Goal: Check status: Check status

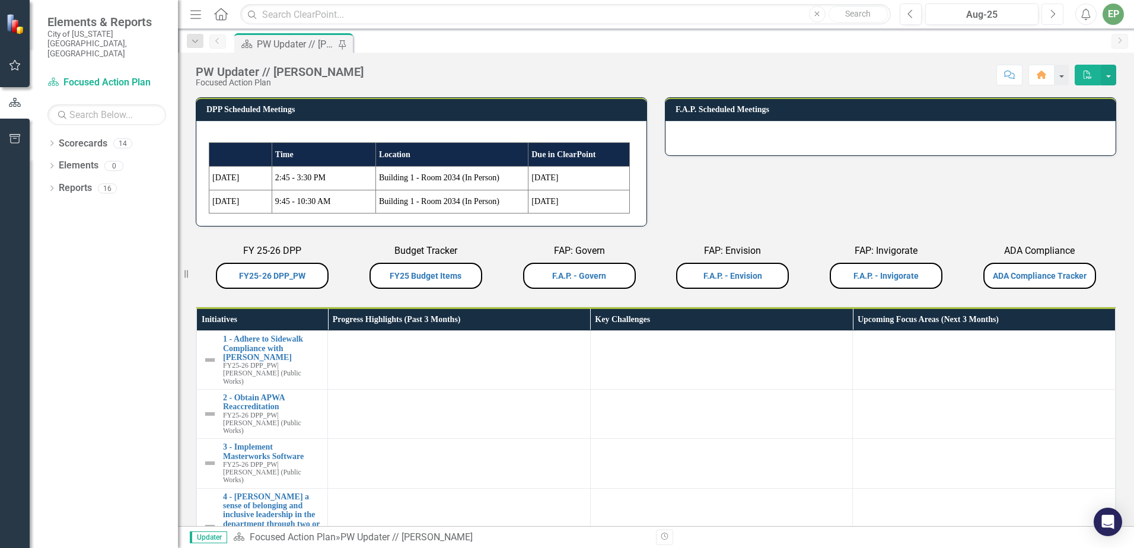
click at [1051, 9] on icon "Next" at bounding box center [1052, 14] width 7 height 11
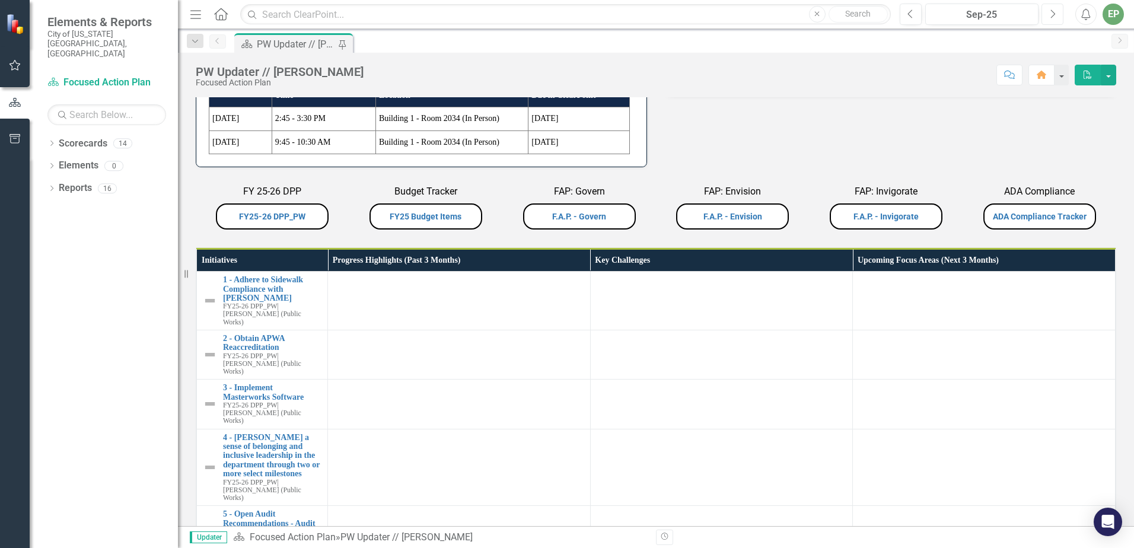
scroll to position [119, 0]
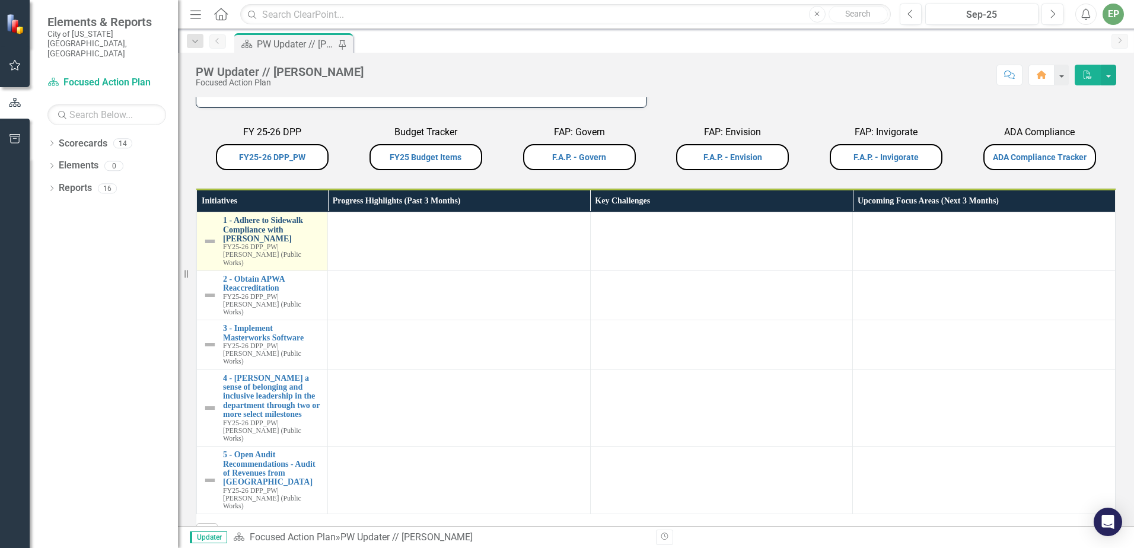
click at [259, 221] on link "1 - Adhere to Sidewalk Compliance with [PERSON_NAME]" at bounding box center [272, 229] width 98 height 27
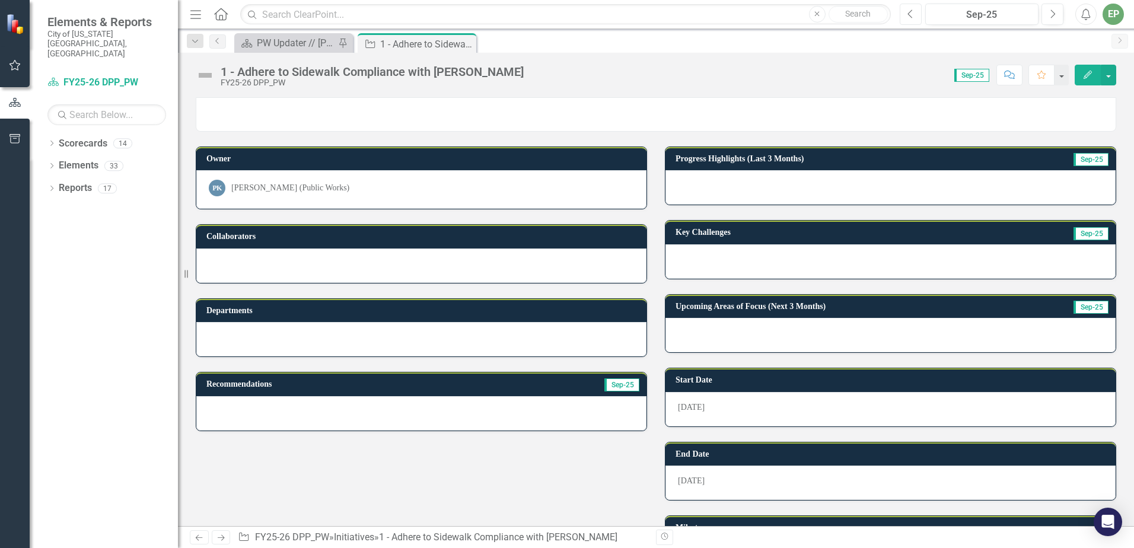
click at [910, 12] on icon "button" at bounding box center [909, 13] width 5 height 8
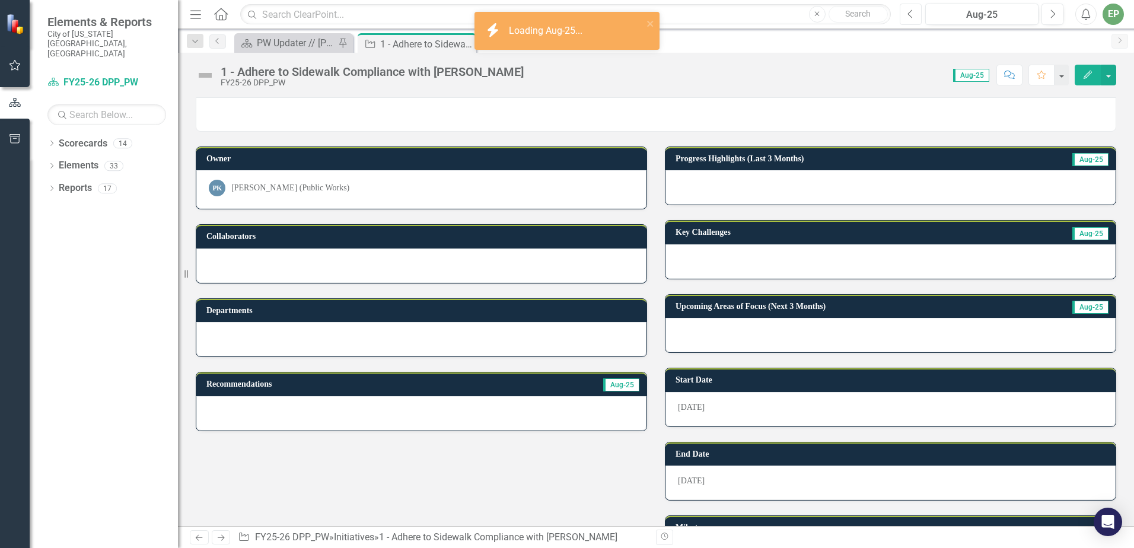
click at [910, 12] on icon "button" at bounding box center [909, 13] width 5 height 8
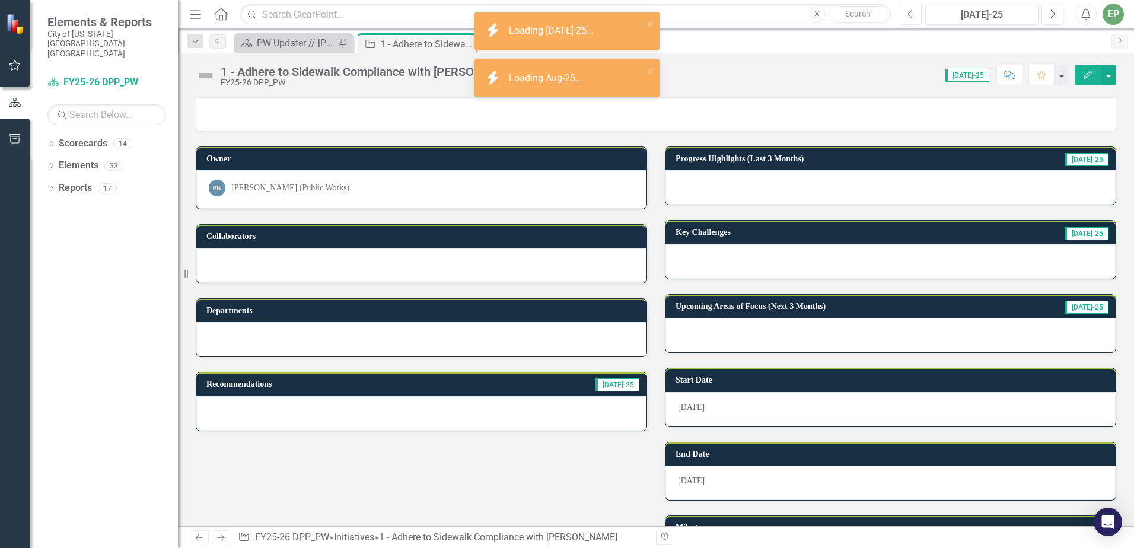
click at [910, 12] on icon "button" at bounding box center [909, 13] width 5 height 8
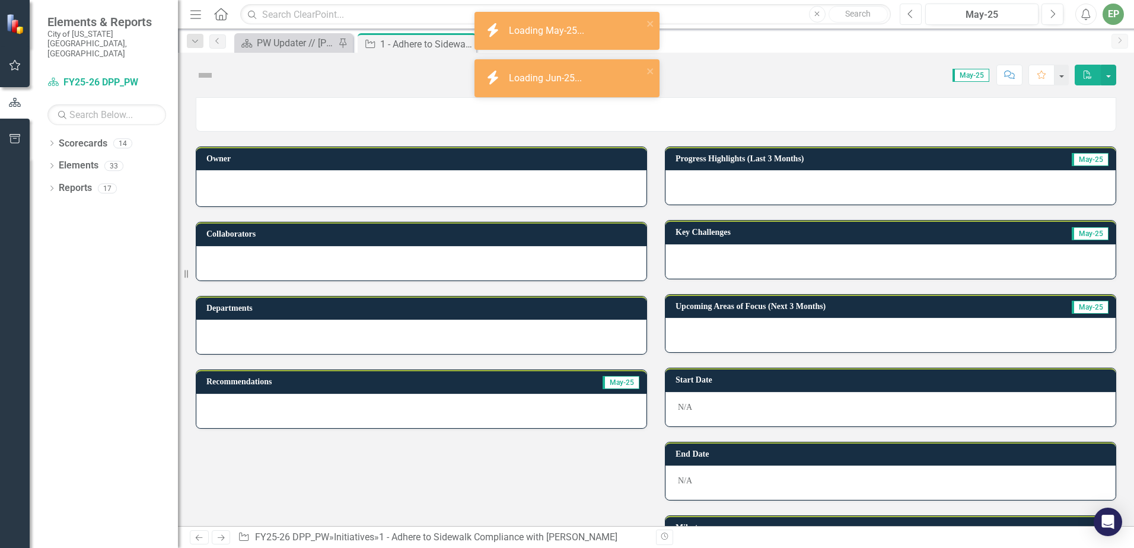
click at [910, 12] on icon "button" at bounding box center [909, 13] width 5 height 8
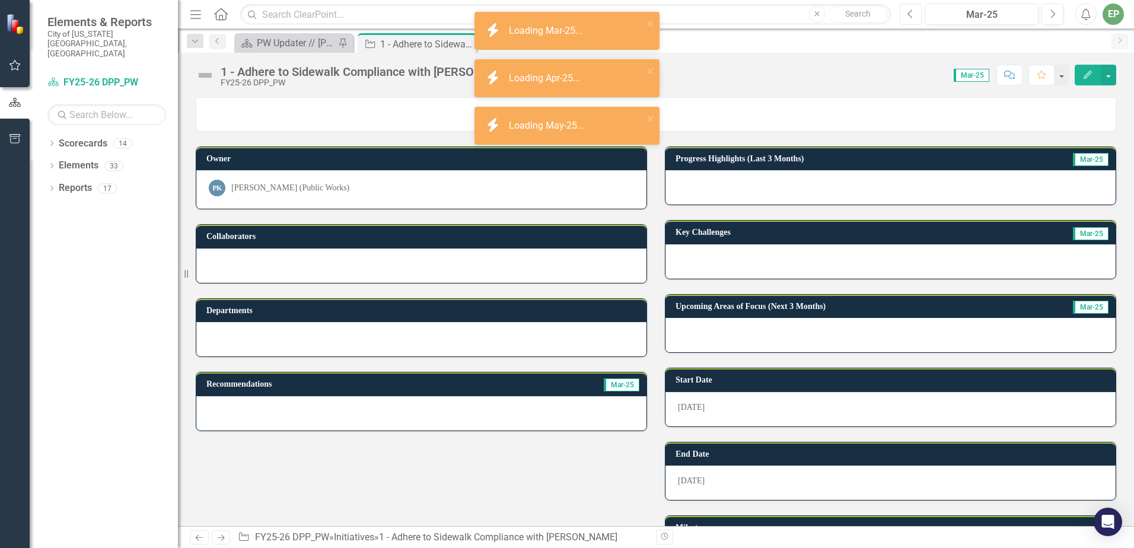
click at [910, 12] on icon "button" at bounding box center [909, 13] width 5 height 8
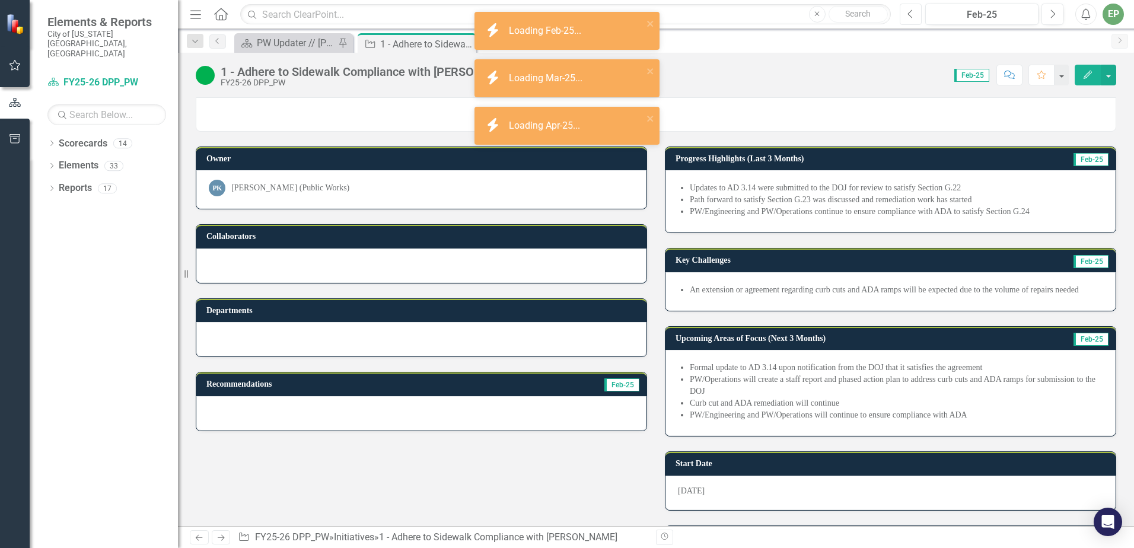
click at [910, 12] on icon "button" at bounding box center [909, 13] width 5 height 8
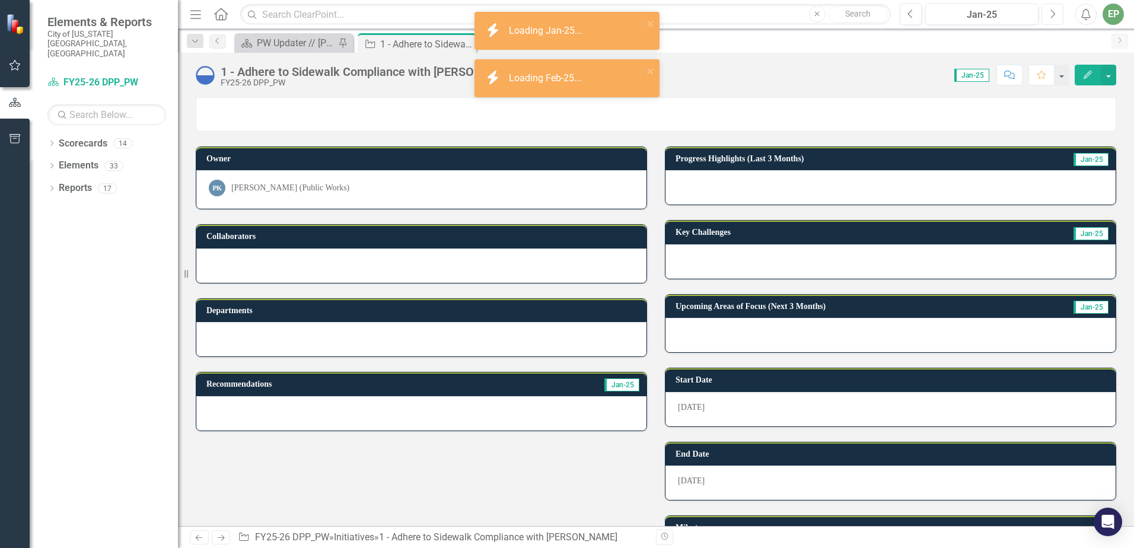
click at [1059, 14] on button "Next" at bounding box center [1052, 14] width 22 height 21
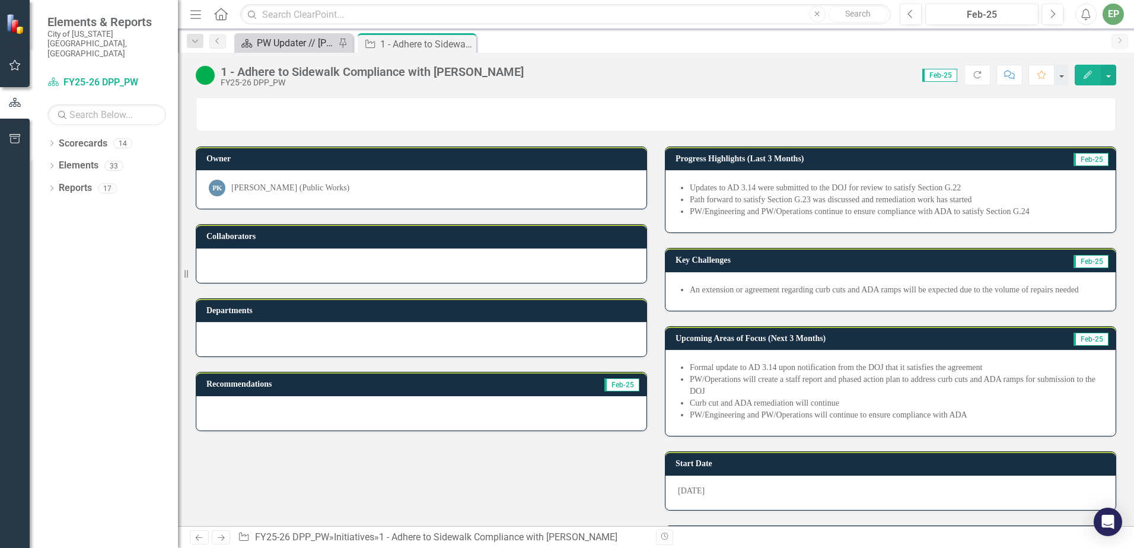
click at [305, 40] on div "PW Updater // [PERSON_NAME]" at bounding box center [296, 43] width 78 height 15
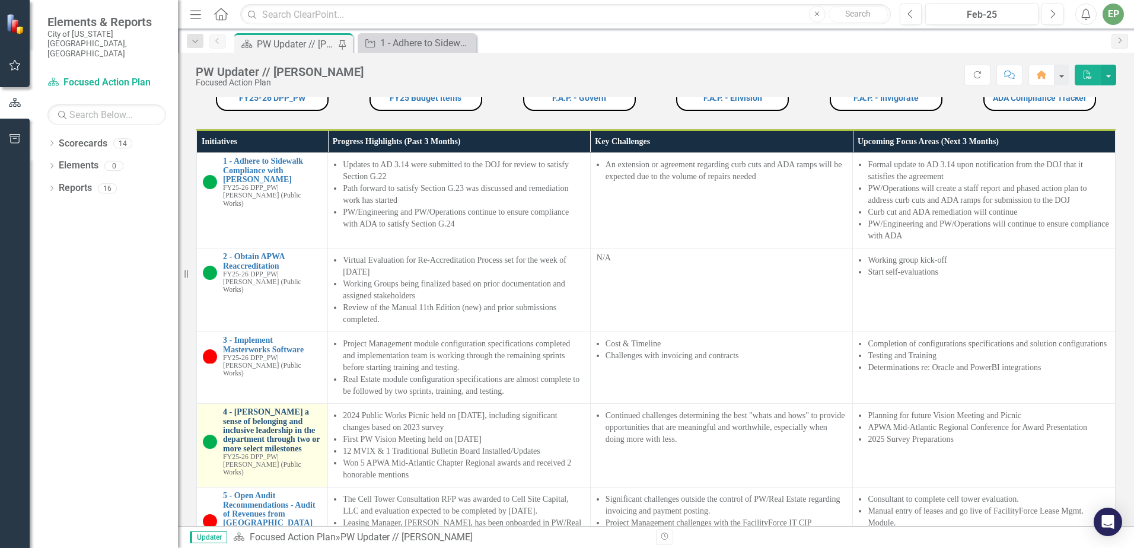
scroll to position [31, 0]
